Goal: Navigation & Orientation: Find specific page/section

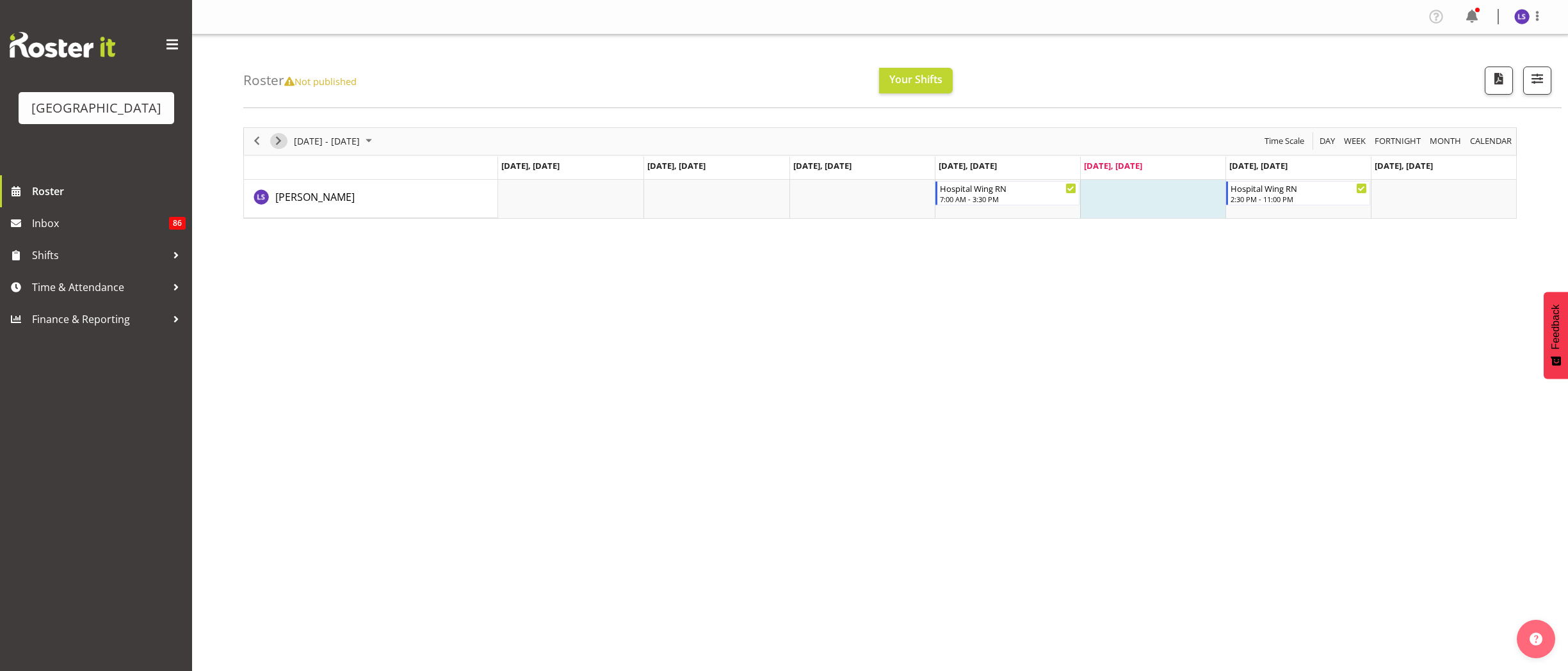
click at [279, 141] on span "Next" at bounding box center [278, 141] width 15 height 16
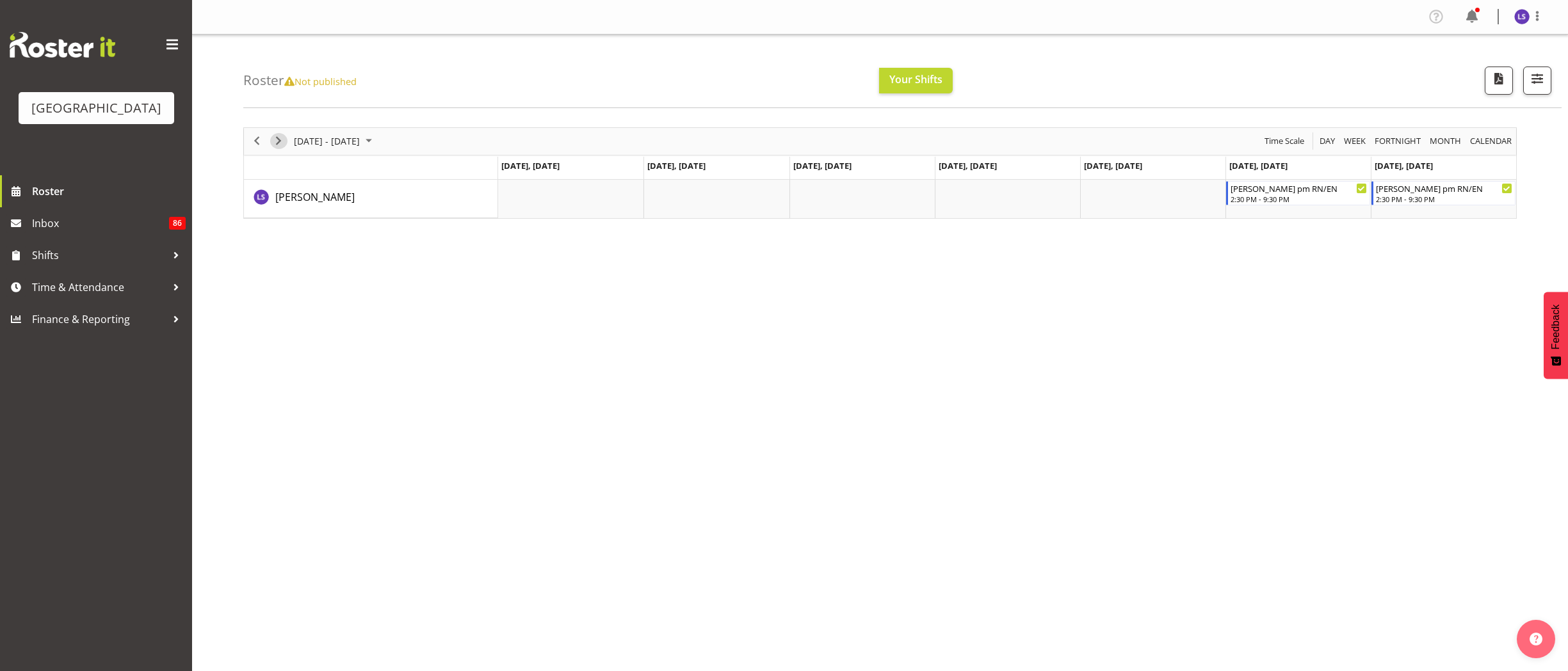
click at [279, 141] on span "Next" at bounding box center [278, 141] width 15 height 16
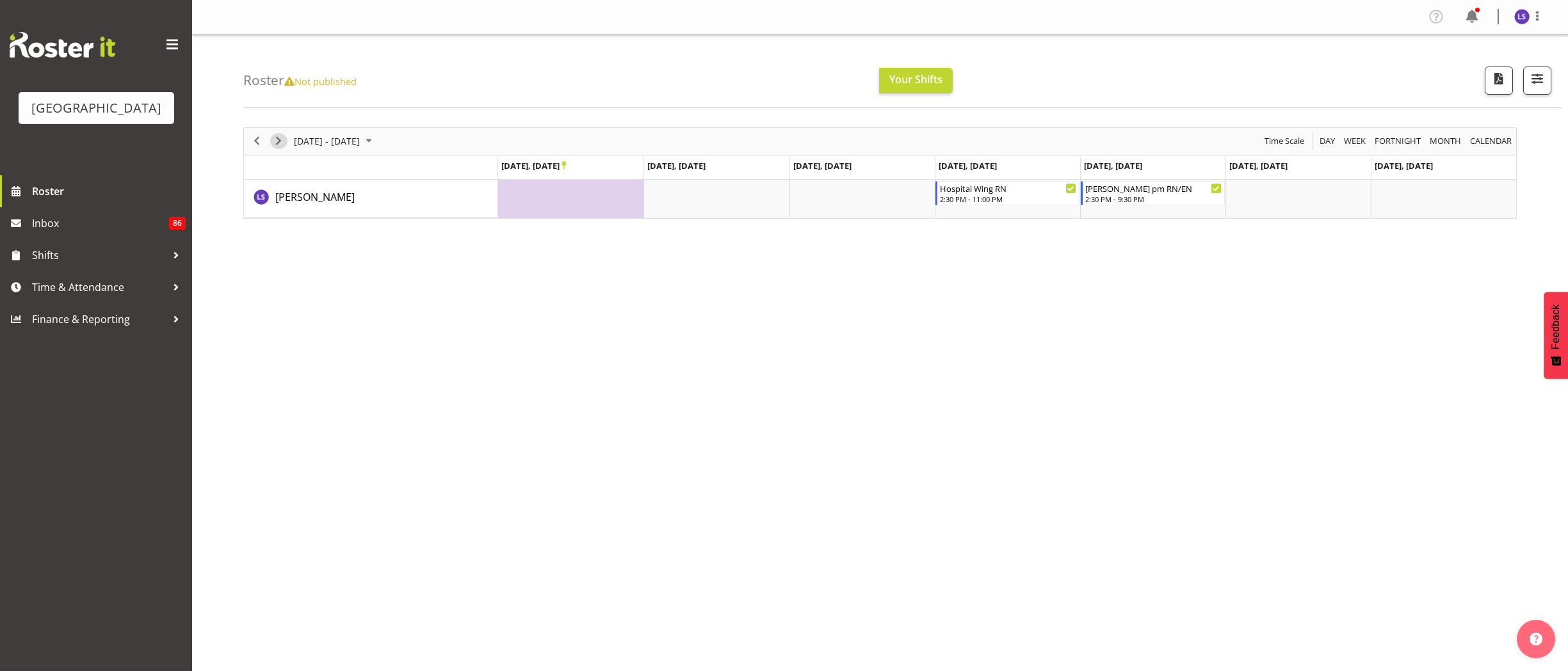
click at [279, 141] on span "Next" at bounding box center [278, 141] width 15 height 16
click at [1520, 16] on img at bounding box center [1522, 16] width 15 height 15
click at [1465, 64] on link "Log Out" at bounding box center [1483, 67] width 123 height 23
